Goal: Task Accomplishment & Management: Use online tool/utility

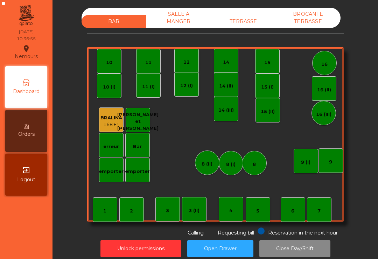
click at [231, 22] on div "TERRASSE" at bounding box center [243, 21] width 65 height 13
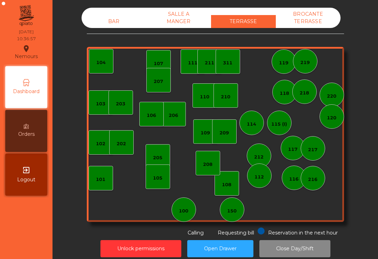
click at [230, 190] on div "108" at bounding box center [226, 183] width 24 height 24
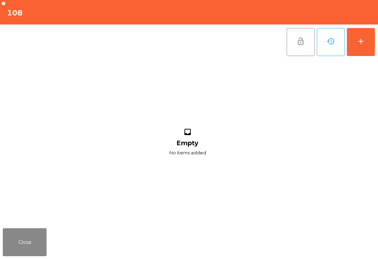
click at [360, 52] on button "add" at bounding box center [360, 42] width 28 height 28
click at [363, 39] on div "add" at bounding box center [360, 41] width 8 height 8
click at [362, 42] on div "add" at bounding box center [360, 41] width 8 height 8
click at [361, 43] on div "add" at bounding box center [360, 41] width 8 height 8
click at [363, 45] on div "add" at bounding box center [360, 41] width 8 height 8
